Goal: Information Seeking & Learning: Learn about a topic

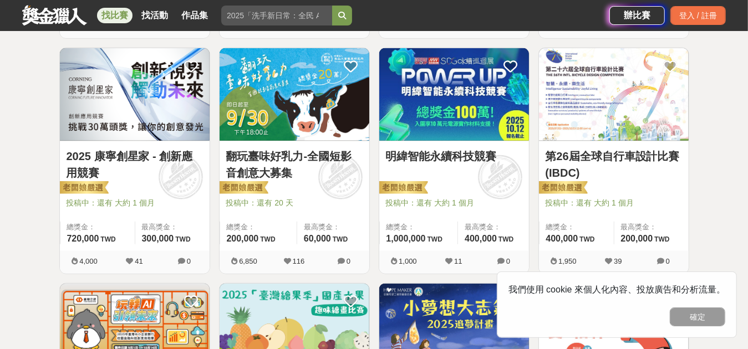
scroll to position [721, 0]
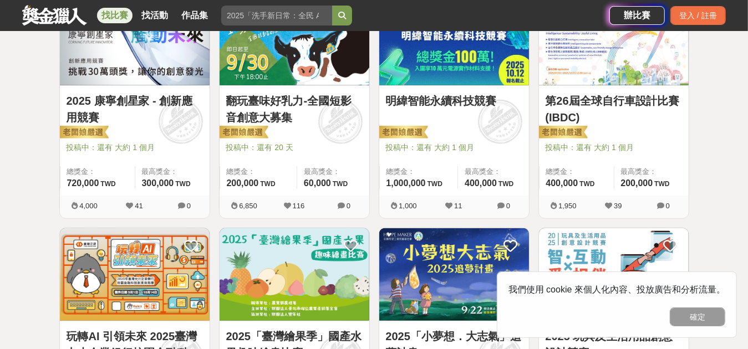
click at [748, 161] on div "全部 設計 影像 寫作 商業 音樂 運動 其他 國際 所有分類 進階篩選 891 個比賽 綜合 熱門 獎金 截止 最新 尚未截止 台灣 重置條件 這樣Sale…" at bounding box center [374, 213] width 748 height 1760
click at [712, 321] on button "確定" at bounding box center [697, 317] width 55 height 19
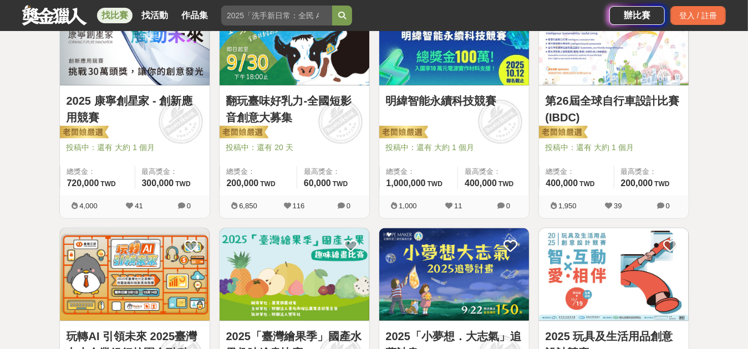
scroll to position [887, 0]
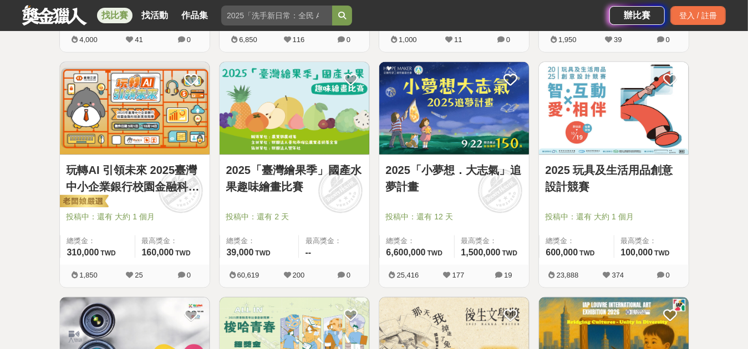
click at [126, 175] on link "玩轉AI 引領未來 2025臺灣中小企業銀行校園金融科技創意挑戰賽" at bounding box center [135, 178] width 136 height 33
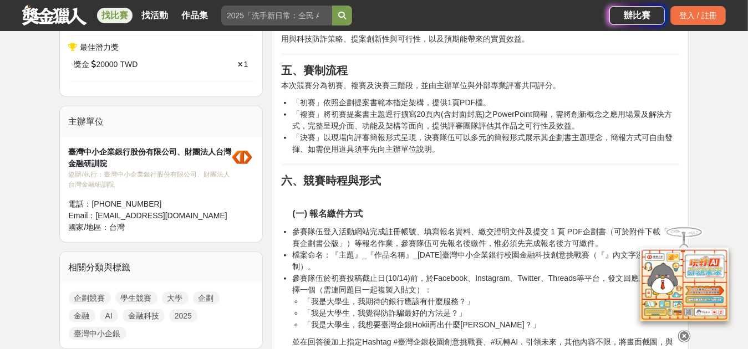
scroll to position [776, 0]
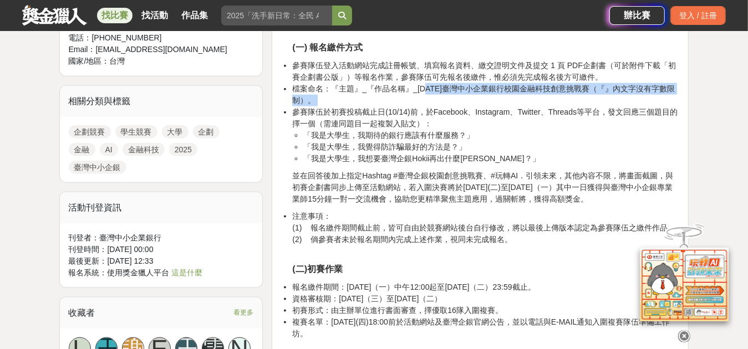
drag, startPoint x: 293, startPoint y: 113, endPoint x: 421, endPoint y: 92, distance: 129.9
click at [421, 92] on ul "參賽隊伍登入活動網站完成註冊帳號、填寫報名資料、繳交證明文件及提交 1 頁 PDF企劃書（可於附件下載「初賽企劃書公版」）等報名作業，參賽隊伍可先報名後繳件，…" at bounding box center [480, 112] width 398 height 105
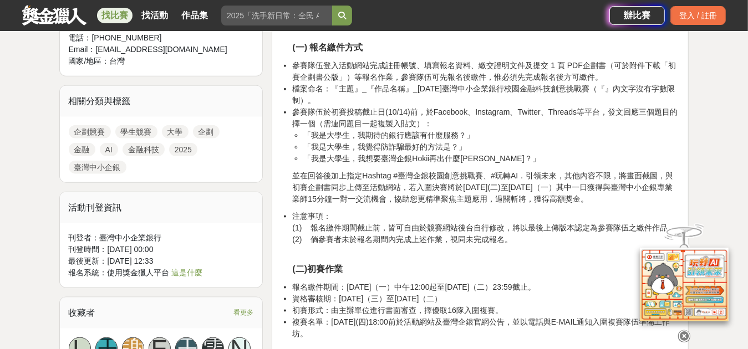
drag, startPoint x: 421, startPoint y: 92, endPoint x: 574, endPoint y: 157, distance: 166.5
click at [574, 157] on li "「我是大學生，我想要臺灣企銀Hokii再出什麼周邊？」" at bounding box center [491, 159] width 376 height 12
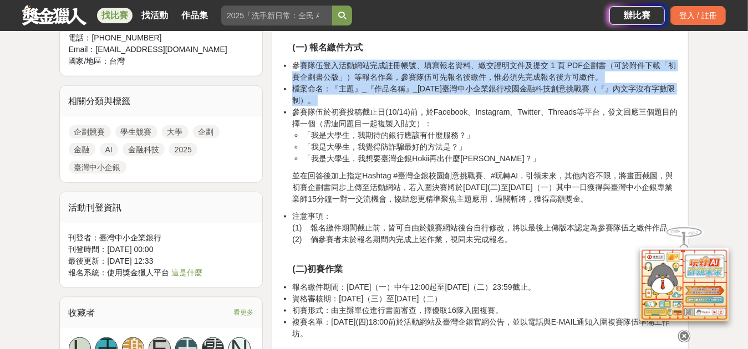
drag, startPoint x: 337, startPoint y: 70, endPoint x: 644, endPoint y: 107, distance: 309.5
click at [646, 106] on ul "參賽隊伍登入活動網站完成註冊帳號、填寫報名資料、繳交證明文件及提交 1 頁 PDF企劃書（可於附件下載「初賽企劃書公版」）等報名作業，參賽隊伍可先報名後繳件，…" at bounding box center [480, 112] width 398 height 105
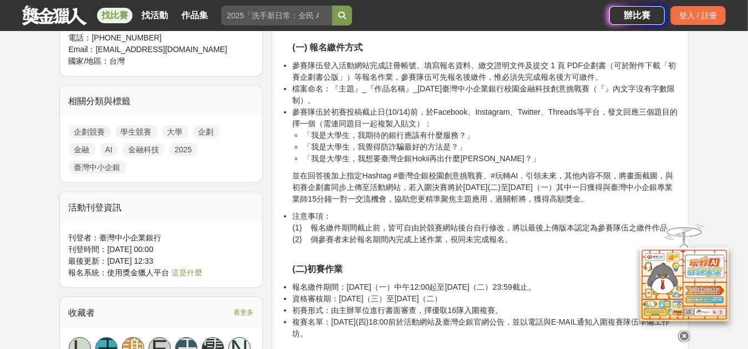
drag, startPoint x: 644, startPoint y: 107, endPoint x: 588, endPoint y: 132, distance: 61.3
click at [588, 132] on li "「我是大學生，我期待的銀行應該有什麼服務？」" at bounding box center [491, 136] width 376 height 12
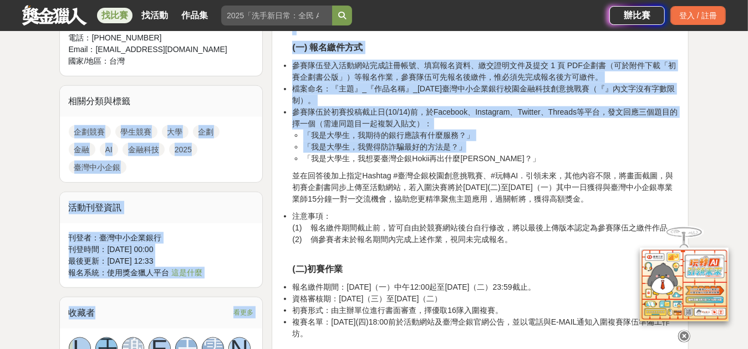
drag, startPoint x: 520, startPoint y: 143, endPoint x: 262, endPoint y: 90, distance: 262.7
click at [474, 142] on li "「我是大學生，我覺得防詐騙最好的方法是？」" at bounding box center [491, 147] width 376 height 12
click at [511, 145] on li "「我是大學生，我覺得防詐騙最好的方法是？」" at bounding box center [491, 147] width 376 height 12
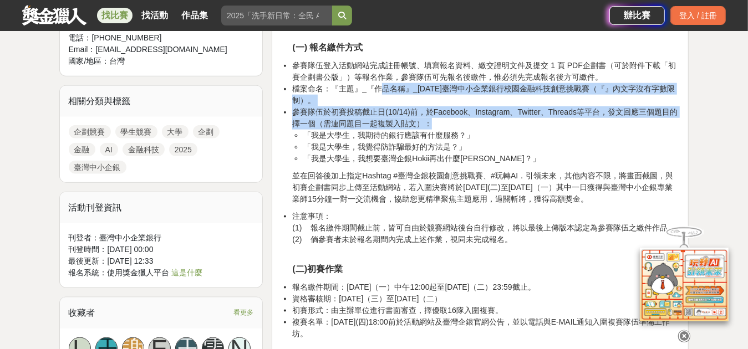
drag, startPoint x: 449, startPoint y: 101, endPoint x: 378, endPoint y: 88, distance: 72.2
click at [378, 88] on ul "參賽隊伍登入活動網站完成註冊帳號、填寫報名資料、繳交證明文件及提交 1 頁 PDF企劃書（可於附件下載「初賽企劃書公版」）等報名作業，參賽隊伍可先報名後繳件，…" at bounding box center [480, 112] width 398 height 105
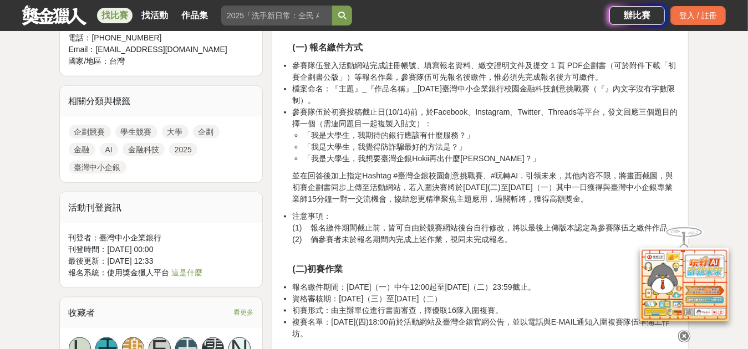
drag, startPoint x: 378, startPoint y: 88, endPoint x: 492, endPoint y: 140, distance: 125.3
click at [492, 140] on ul "「我是大學生，我期待的銀行應該有什麼服務？」 「我是大學生，我覺得防詐騙最好的方法是？」 「我是大學生，我想要臺灣企銀Hokii再出什麼周邊？」" at bounding box center [485, 147] width 387 height 35
drag, startPoint x: 492, startPoint y: 140, endPoint x: 515, endPoint y: 159, distance: 29.2
click at [515, 159] on li "「我是大學生，我想要臺灣企銀Hokii再出什麼周邊？」" at bounding box center [491, 159] width 376 height 12
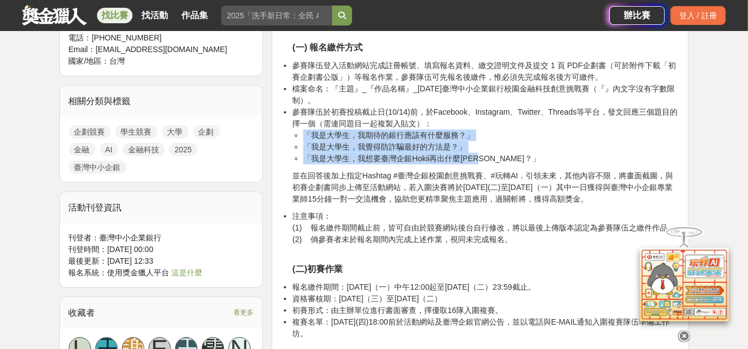
drag, startPoint x: 314, startPoint y: 131, endPoint x: 509, endPoint y: 151, distance: 196.2
click at [509, 151] on ul "「我是大學生，我期待的銀行應該有什麼服務？」 「我是大學生，我覺得防詐騙最好的方法是？」 「我是大學生，我想要臺灣企銀Hokii再出什麼周邊？」" at bounding box center [485, 147] width 387 height 35
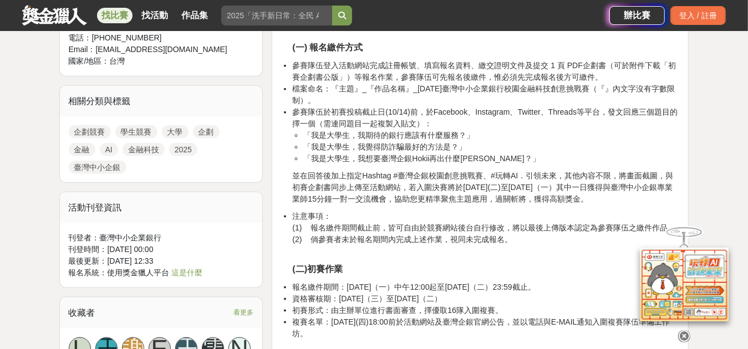
drag, startPoint x: 509, startPoint y: 151, endPoint x: 576, endPoint y: 161, distance: 67.4
click at [576, 161] on li "「我是大學生，我想要臺灣企銀Hokii再出什麼周邊？」" at bounding box center [491, 159] width 376 height 12
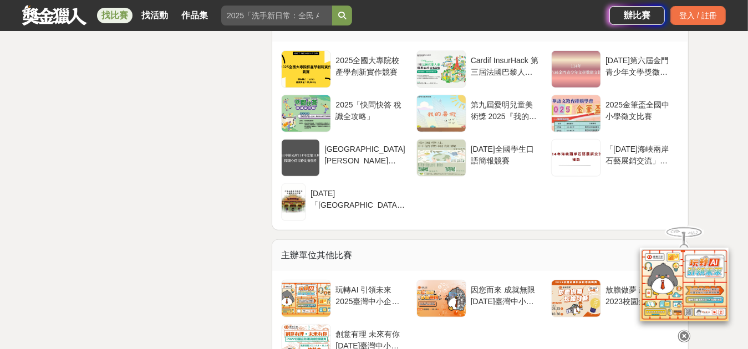
scroll to position [3161, 0]
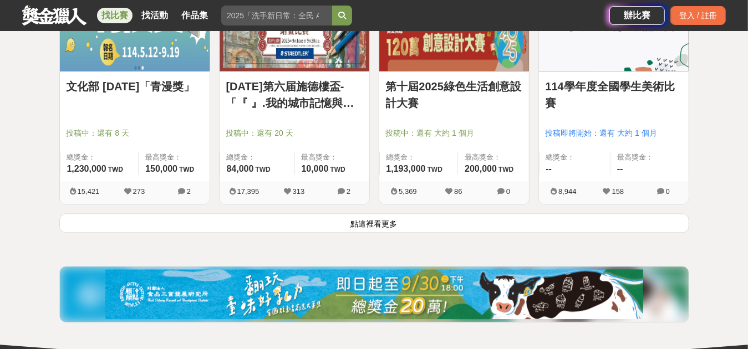
scroll to position [1553, 0]
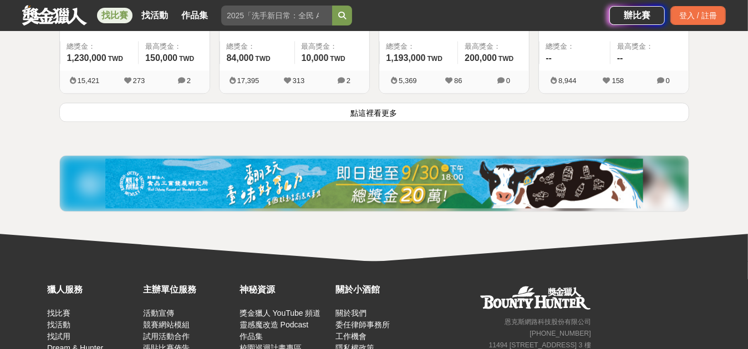
click at [373, 112] on button "點這裡看更多" at bounding box center [374, 112] width 630 height 19
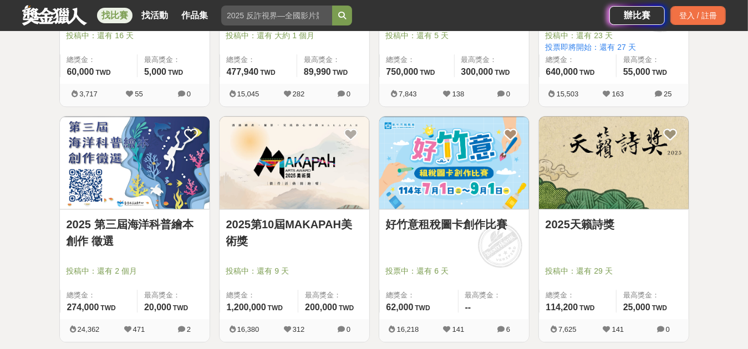
scroll to position [1830, 0]
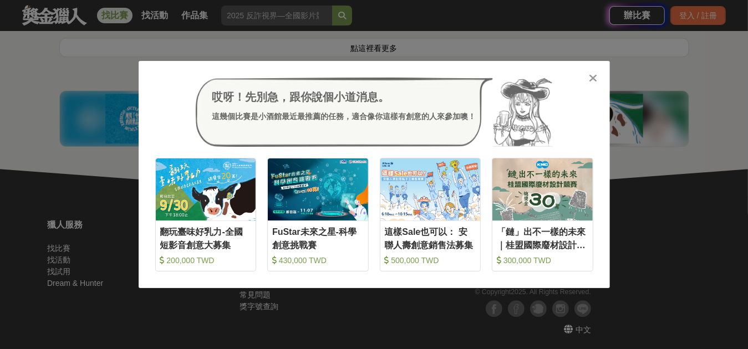
click at [594, 82] on icon at bounding box center [593, 78] width 8 height 11
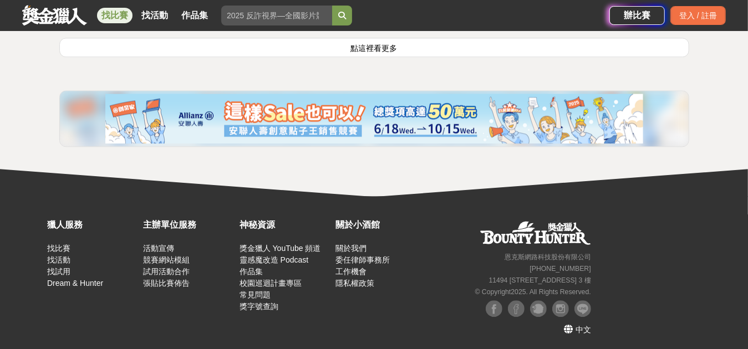
click at [50, 23] on link at bounding box center [54, 14] width 67 height 21
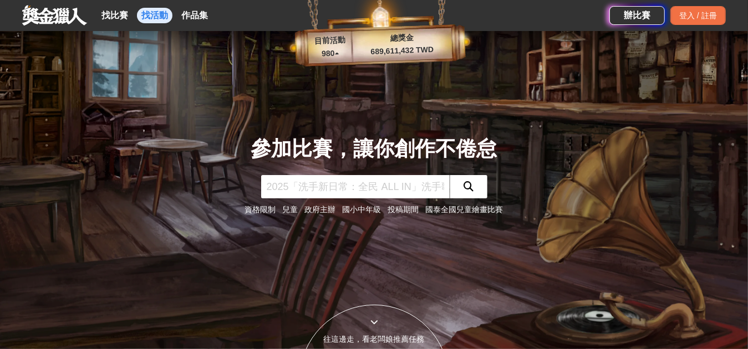
click at [158, 18] on link "找活動" at bounding box center [154, 16] width 35 height 16
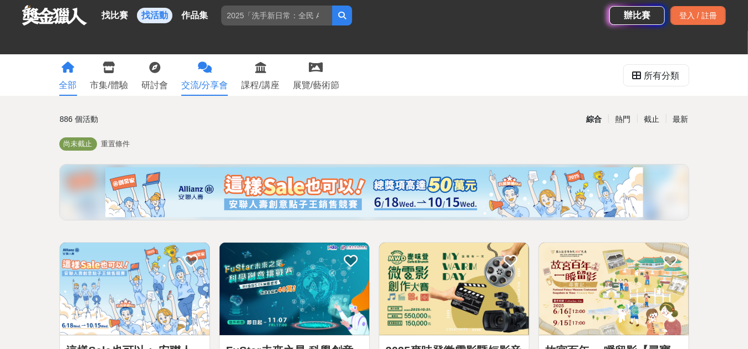
click at [199, 83] on div "交流/分享會" at bounding box center [204, 85] width 47 height 13
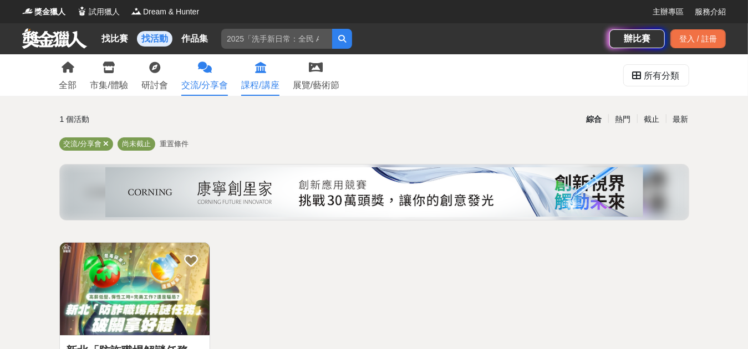
click at [258, 63] on icon at bounding box center [260, 67] width 11 height 11
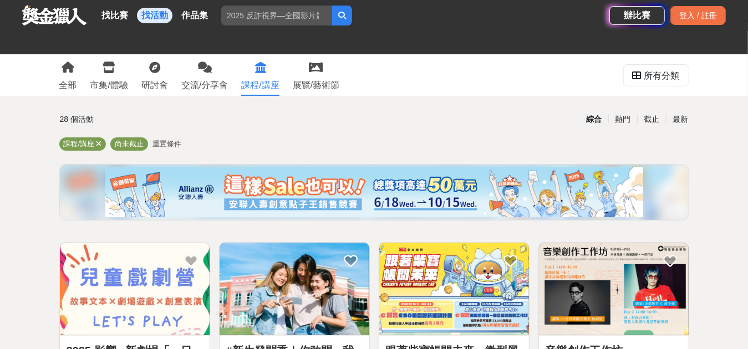
scroll to position [277, 0]
